Goal: Ask a question: Seek information or help from site administrators or community

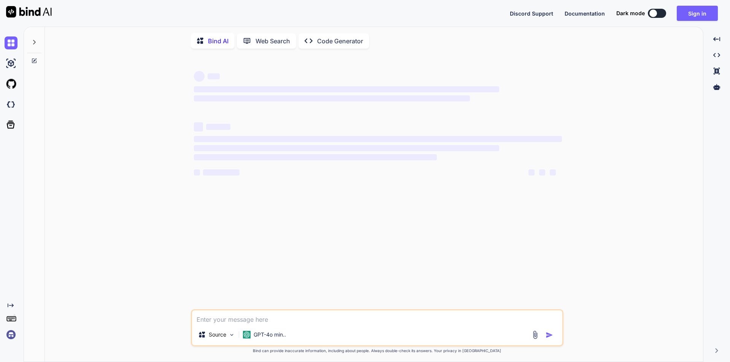
type textarea "x"
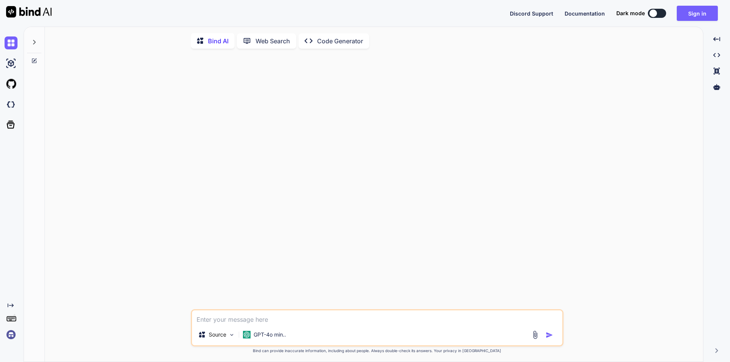
click at [253, 320] on textarea at bounding box center [377, 317] width 370 height 14
paste textarea "But I want make filter filterDefinition<Tasks>Filter= null; Builder<Tasks>.filt…"
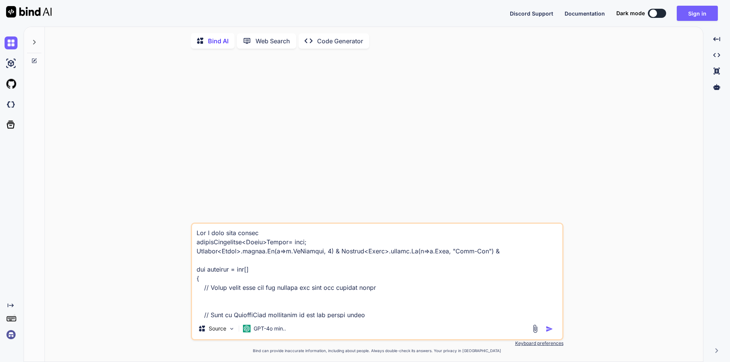
drag, startPoint x: 260, startPoint y: 243, endPoint x: 190, endPoint y: 243, distance: 69.9
click at [190, 243] on div "Source GPT-4o min.. Created with Bind Always check its answers. Privacy in Bind…" at bounding box center [377, 209] width 652 height 308
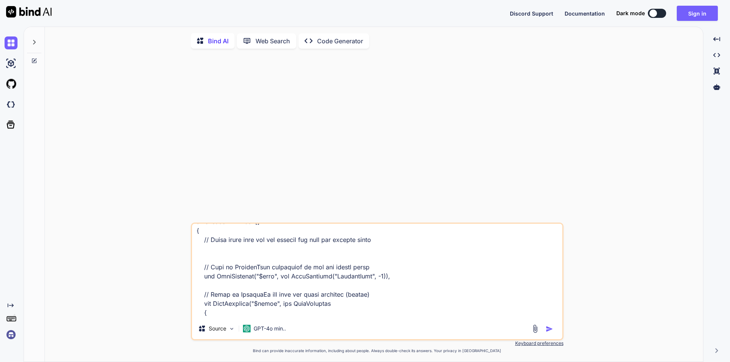
scroll to position [220, 0]
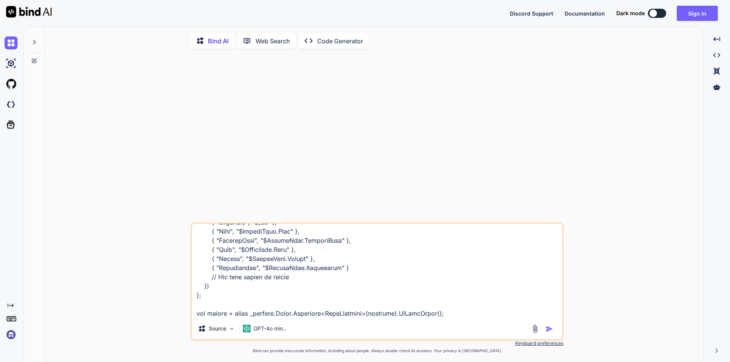
click at [452, 318] on textarea at bounding box center [377, 271] width 370 height 94
paste textarea "But I want make filter"
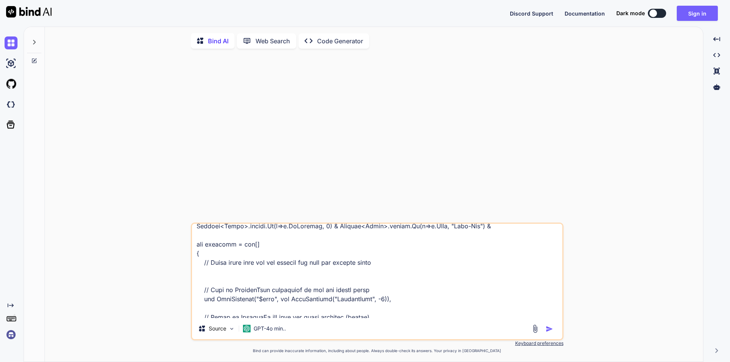
scroll to position [0, 0]
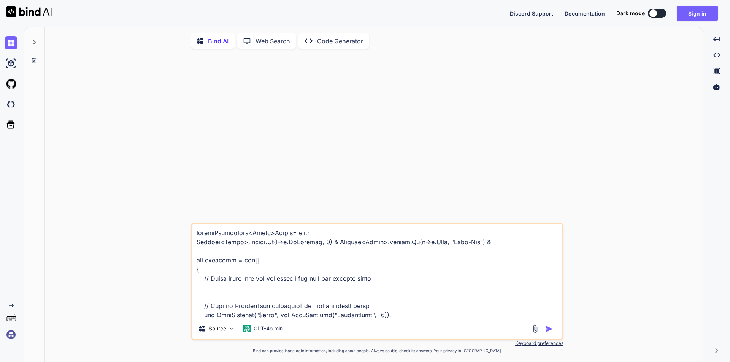
click at [271, 254] on textarea at bounding box center [377, 271] width 370 height 94
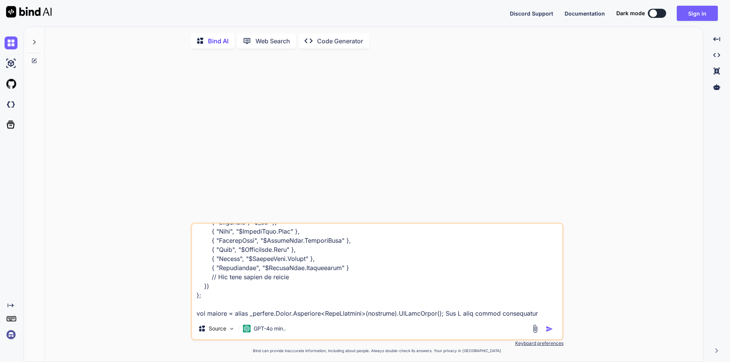
click at [482, 315] on textarea at bounding box center [377, 271] width 370 height 94
paste textarea "Filter"
click at [526, 317] on textarea at bounding box center [377, 271] width 370 height 94
type textarea "filterDefinition<Tasks>Filter= null; Builder<Tasks>.filter.Eq(x=>x.IsDeleted, 0…"
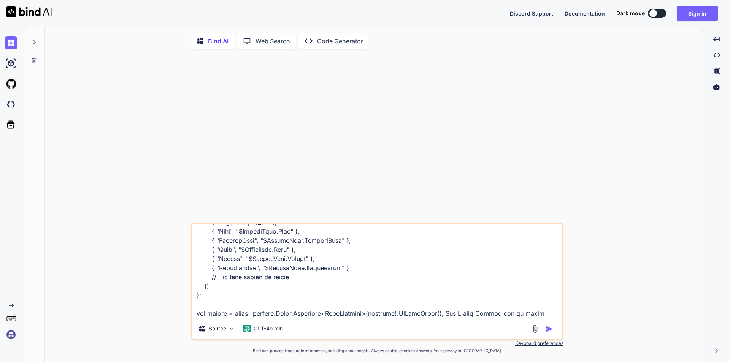
click at [548, 333] on img "button" at bounding box center [549, 329] width 8 height 8
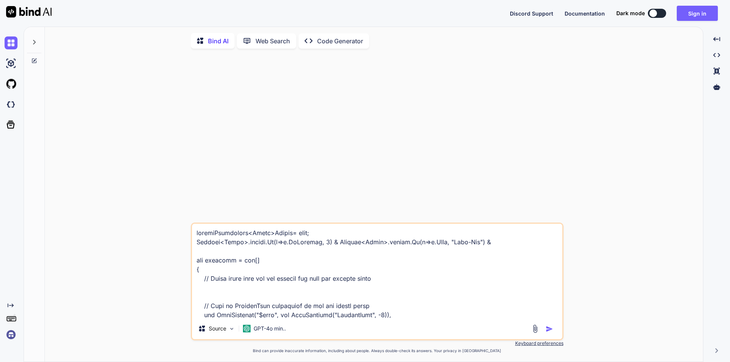
scroll to position [3, 0]
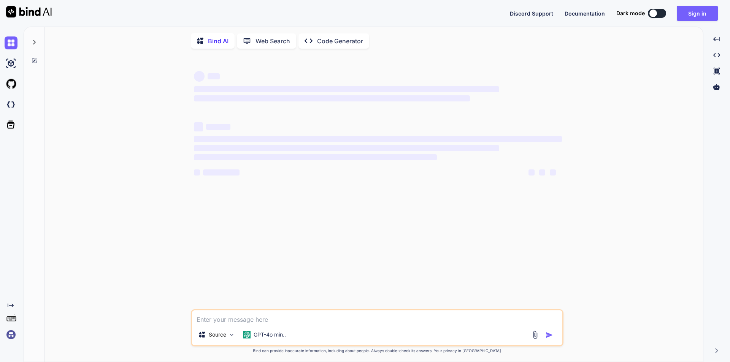
type textarea "x"
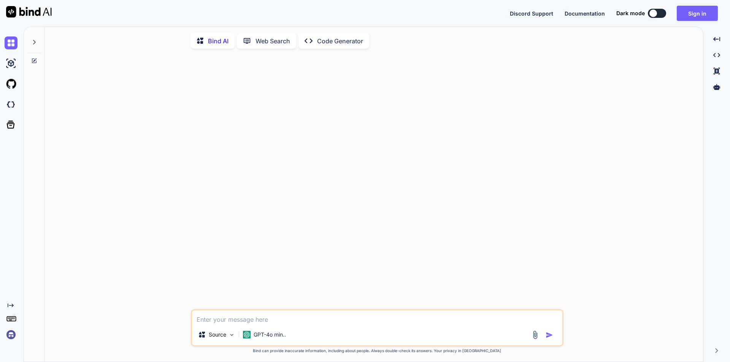
click at [291, 324] on textarea at bounding box center [377, 317] width 370 height 14
type textarea "Filter"
type textarea "x"
type textarea "Filte"
type textarea "x"
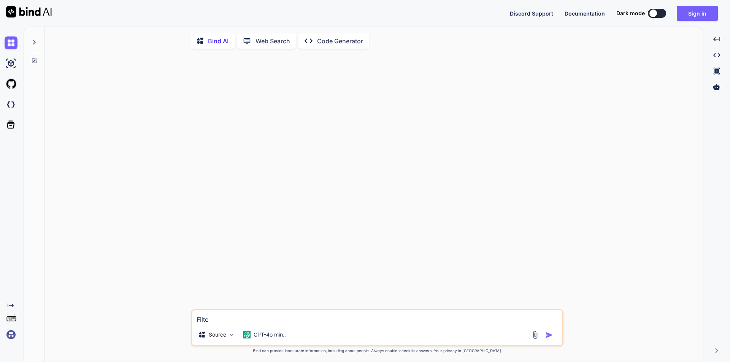
type textarea "Filt"
type textarea "x"
type textarea "Fil"
type textarea "x"
type textarea "Fi"
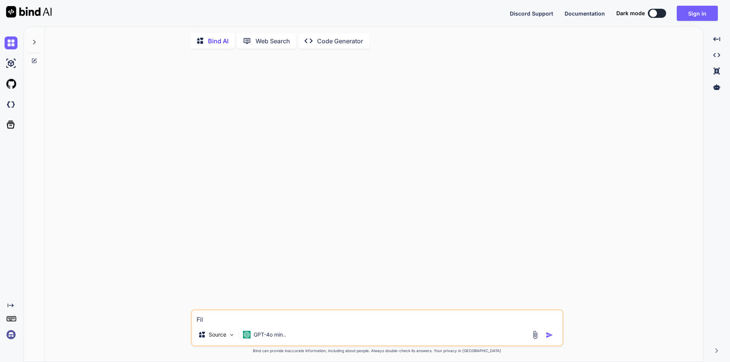
type textarea "x"
type textarea "F"
type textarea "x"
type textarea "Filter"
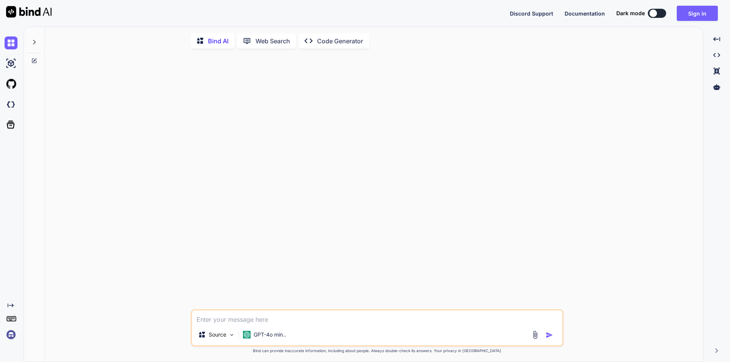
type textarea "x"
drag, startPoint x: 218, startPoint y: 325, endPoint x: 182, endPoint y: 323, distance: 36.2
click at [182, 323] on div "Filter Source GPT-4o min.. Created with Bind Always check its answers. Privacy …" at bounding box center [377, 209] width 652 height 308
paste textarea "[URL][DOMAIN_NAME] , Operations , Operations u.Title == "Practice Head" filterD…"
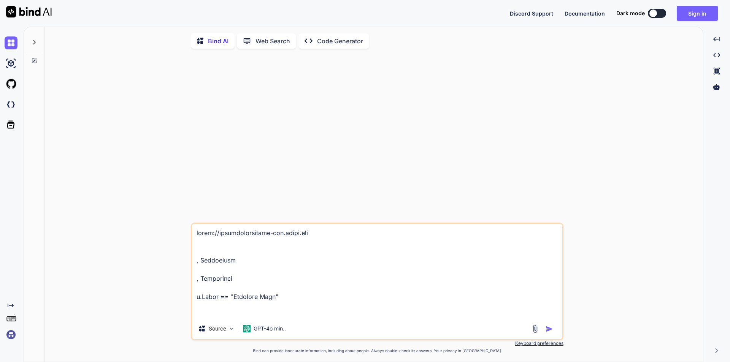
scroll to position [329, 0]
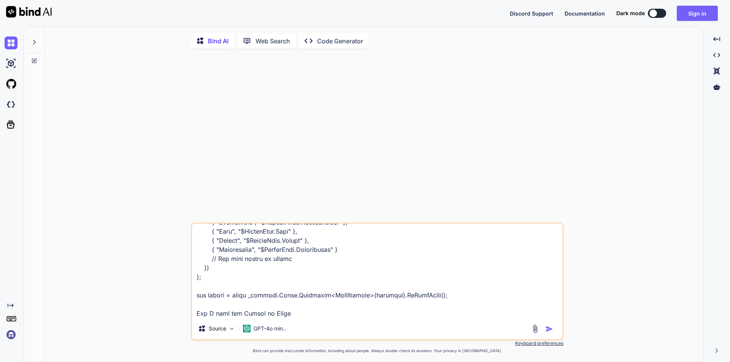
type textarea "[URL][DOMAIN_NAME] , Operations , Operations u.Title == "Practice Head" filterD…"
click at [549, 332] on img "button" at bounding box center [549, 329] width 8 height 8
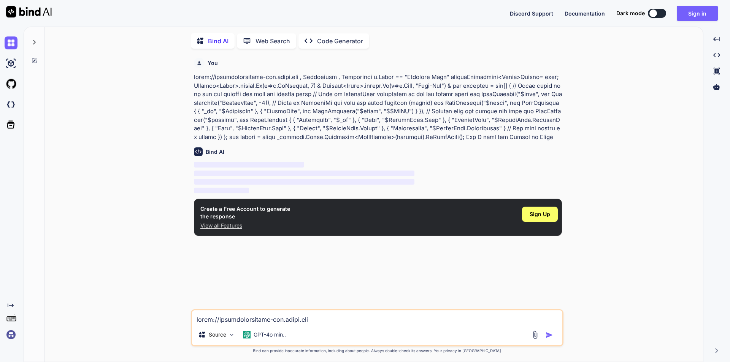
scroll to position [3, 0]
